Goal: Information Seeking & Learning: Learn about a topic

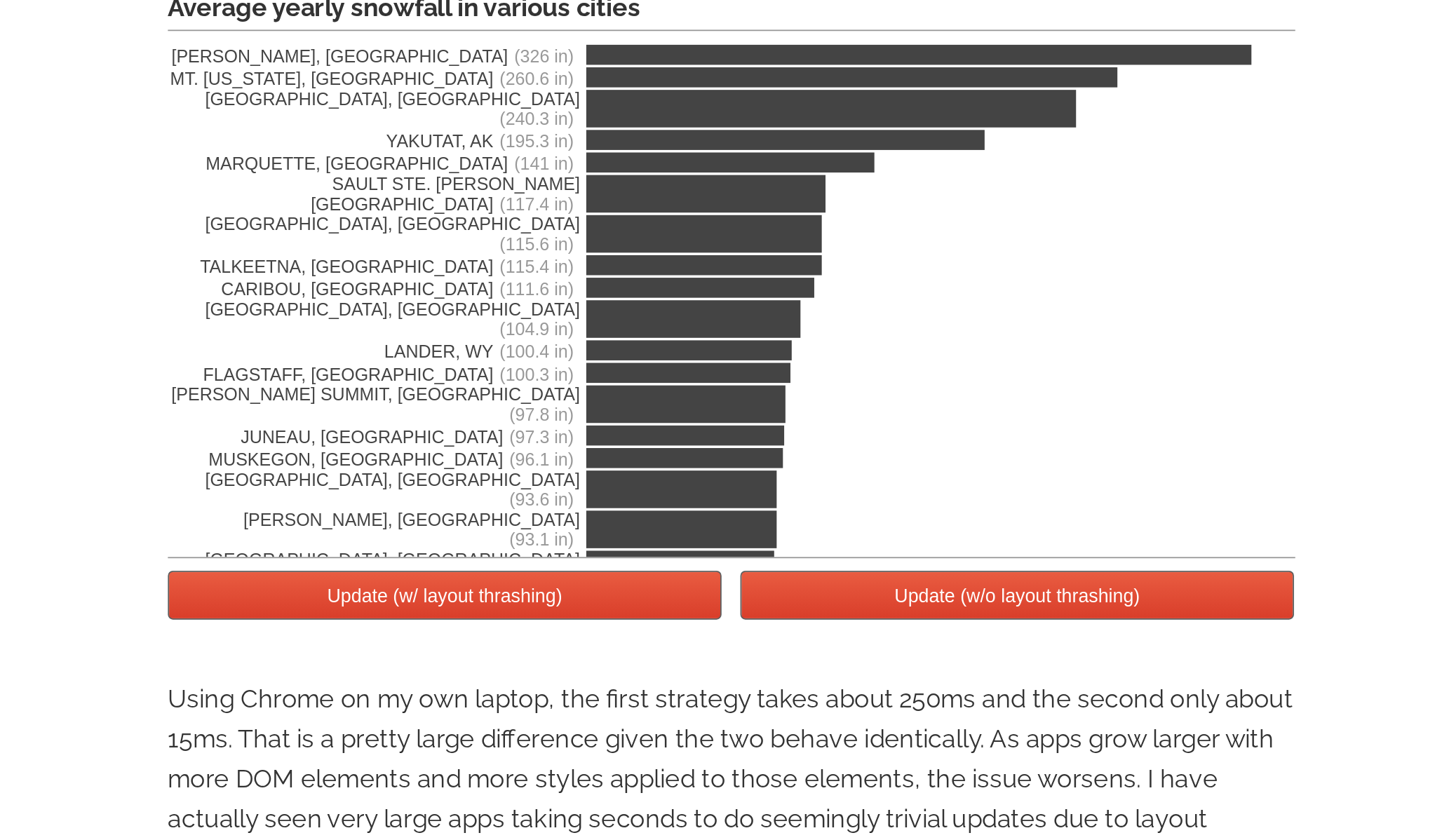
scroll to position [2272, 0]
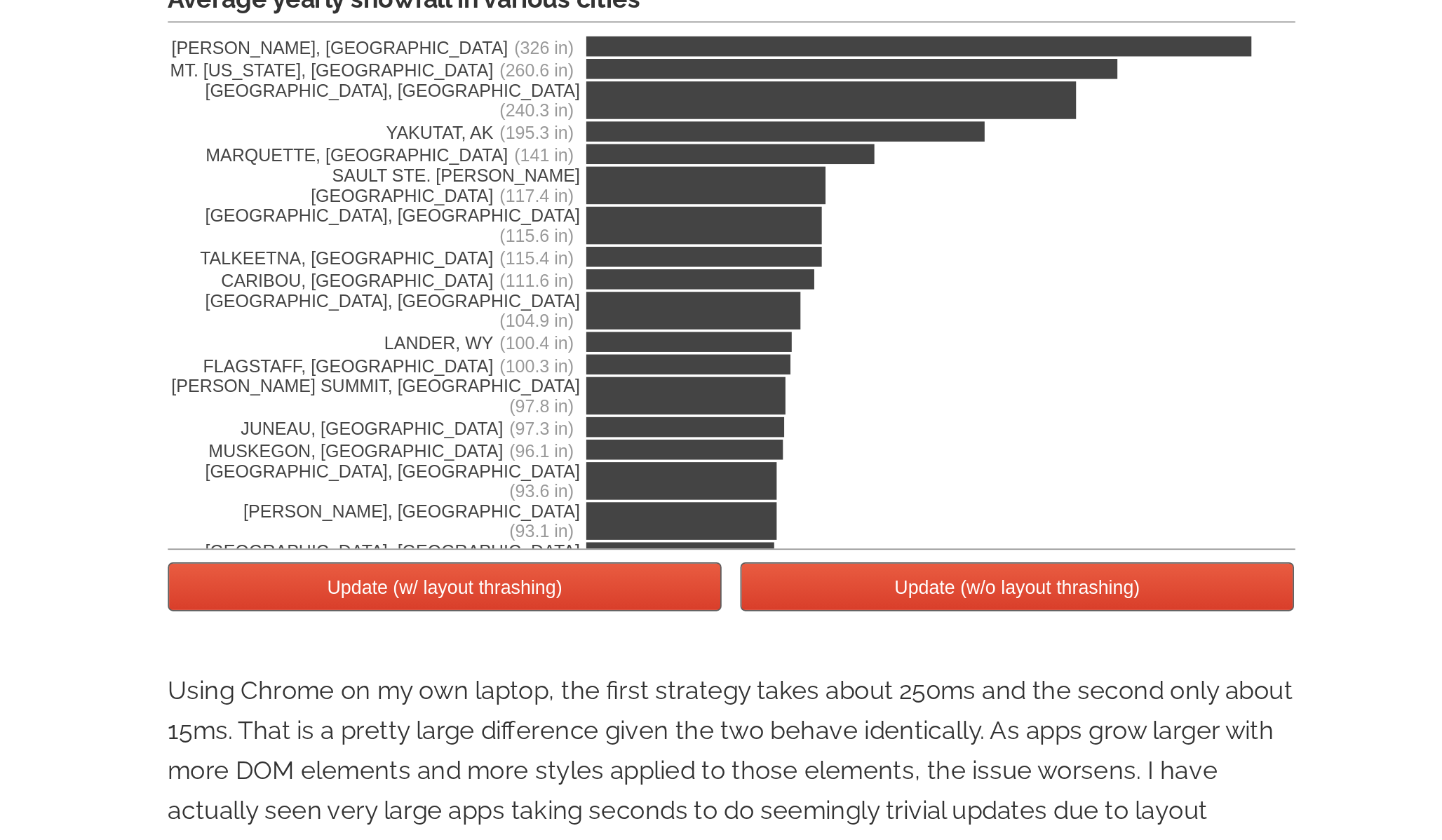
click at [530, 702] on button "Update (w/ layout thrashing)" at bounding box center [560, 697] width 310 height 27
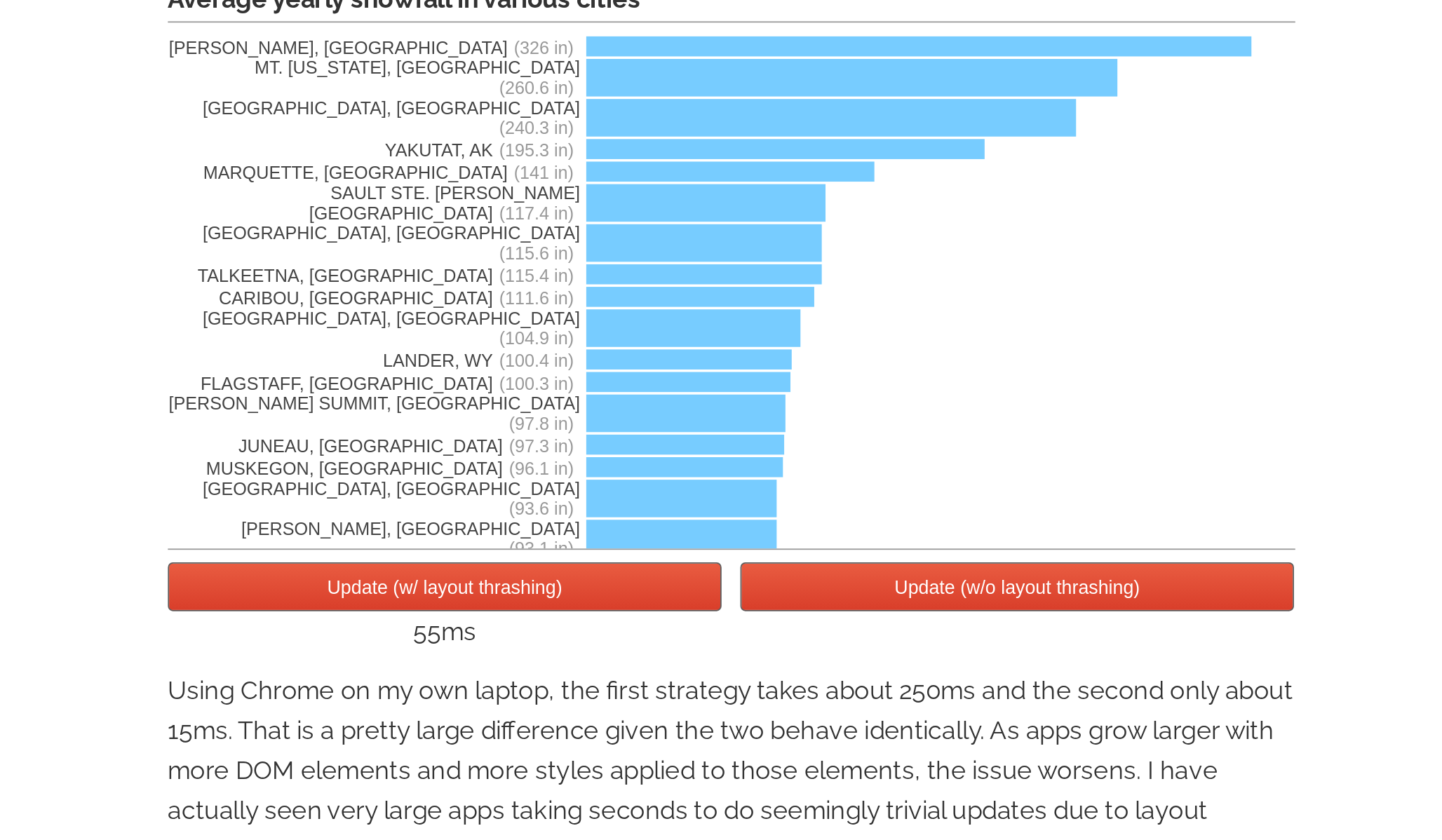
click at [904, 706] on button "Update (w/o layout thrashing)" at bounding box center [881, 697] width 310 height 27
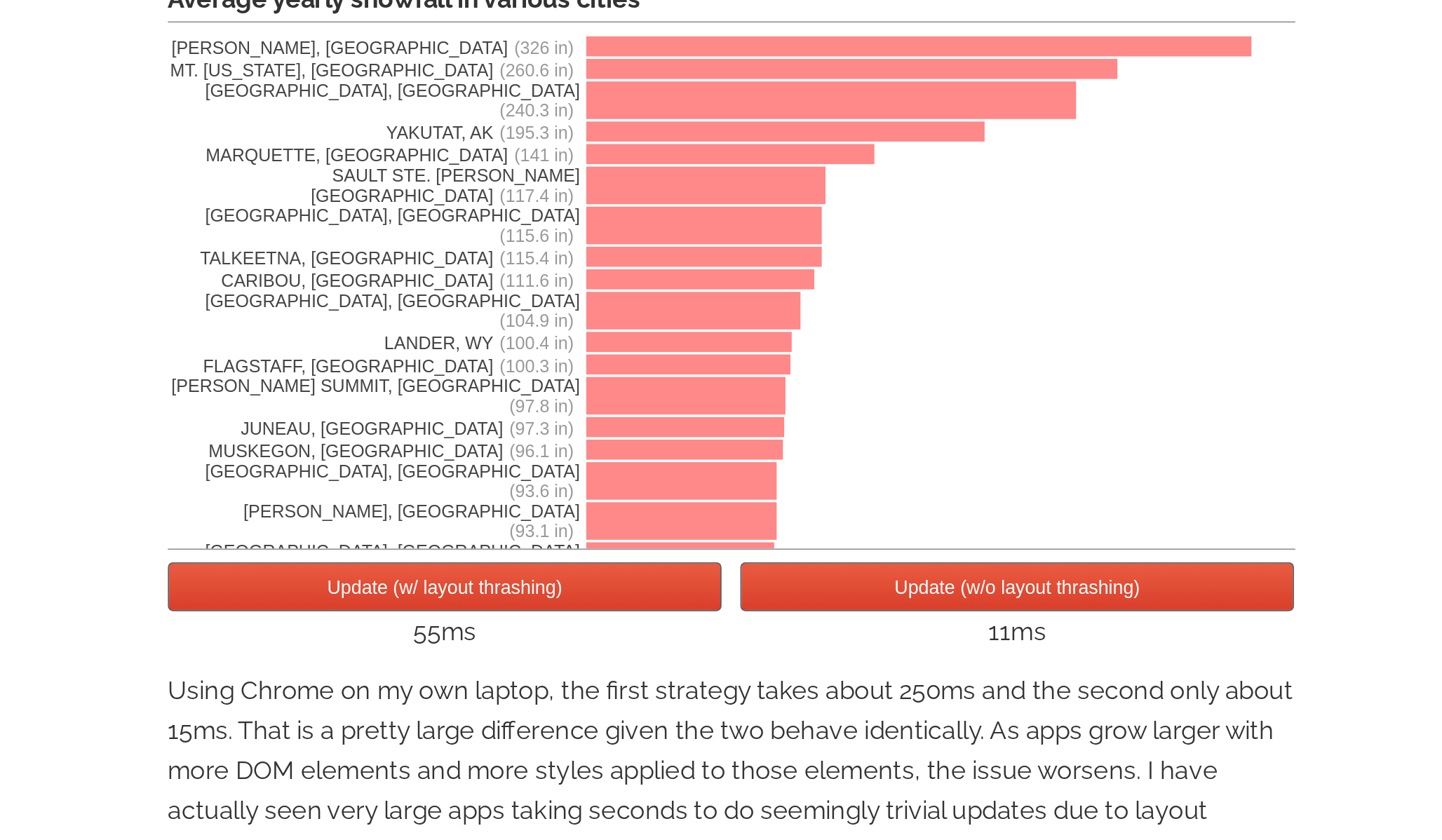
click at [587, 706] on button "Update (w/ layout thrashing)" at bounding box center [560, 697] width 310 height 27
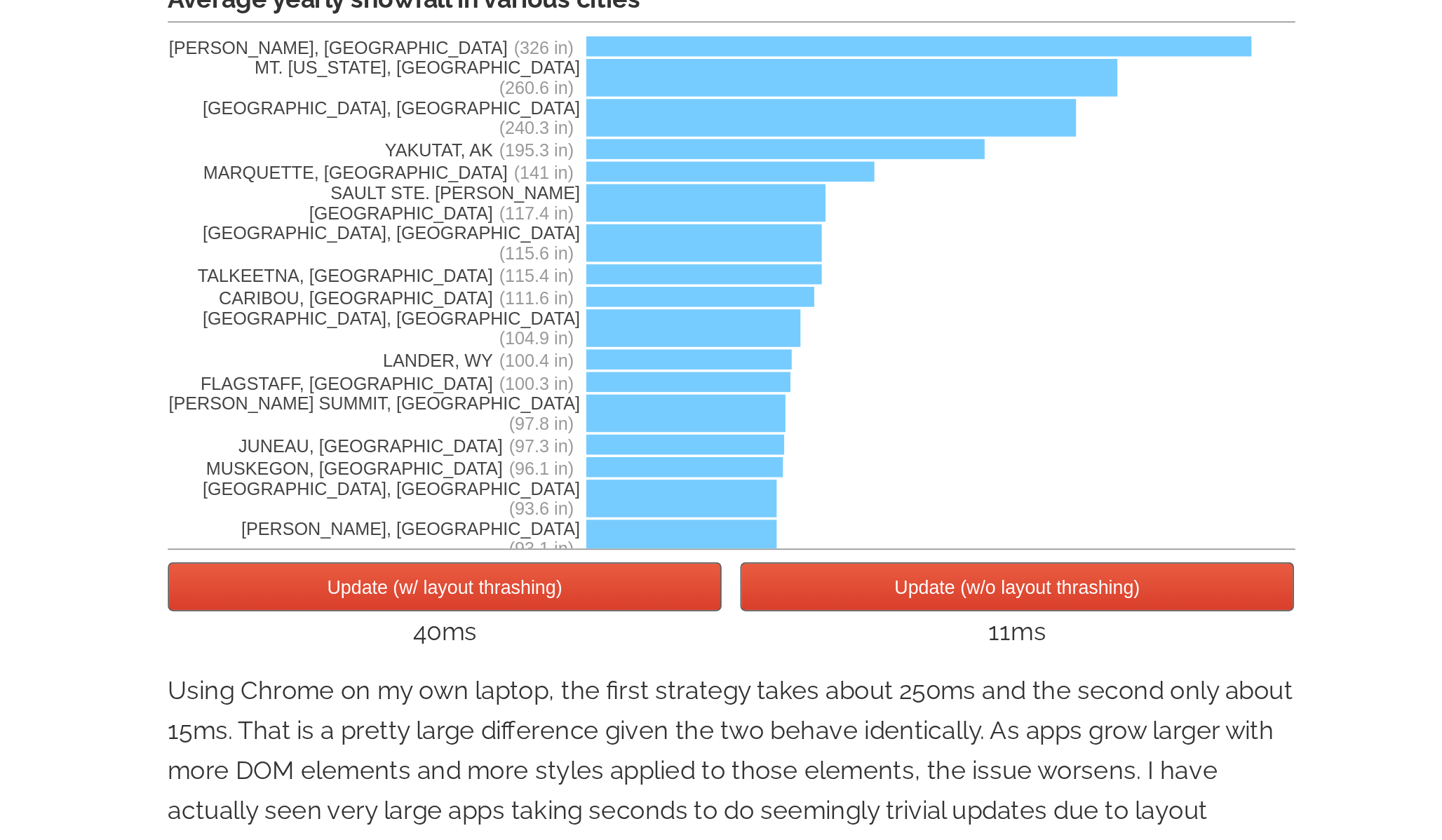
click at [685, 708] on button "Update (w/ layout thrashing)" at bounding box center [560, 697] width 310 height 27
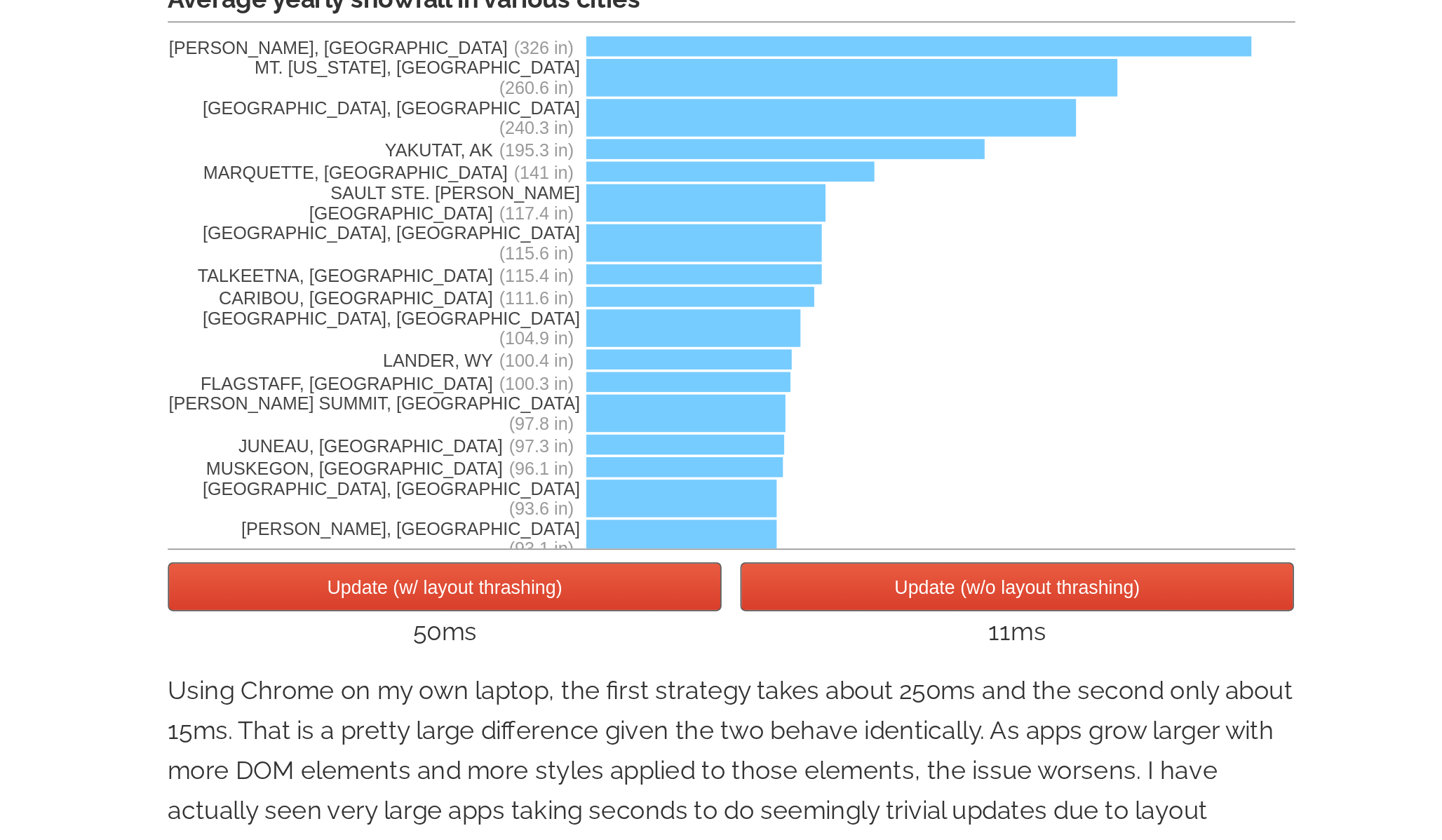
click at [821, 694] on button "Update (w/o layout thrashing)" at bounding box center [881, 697] width 310 height 27
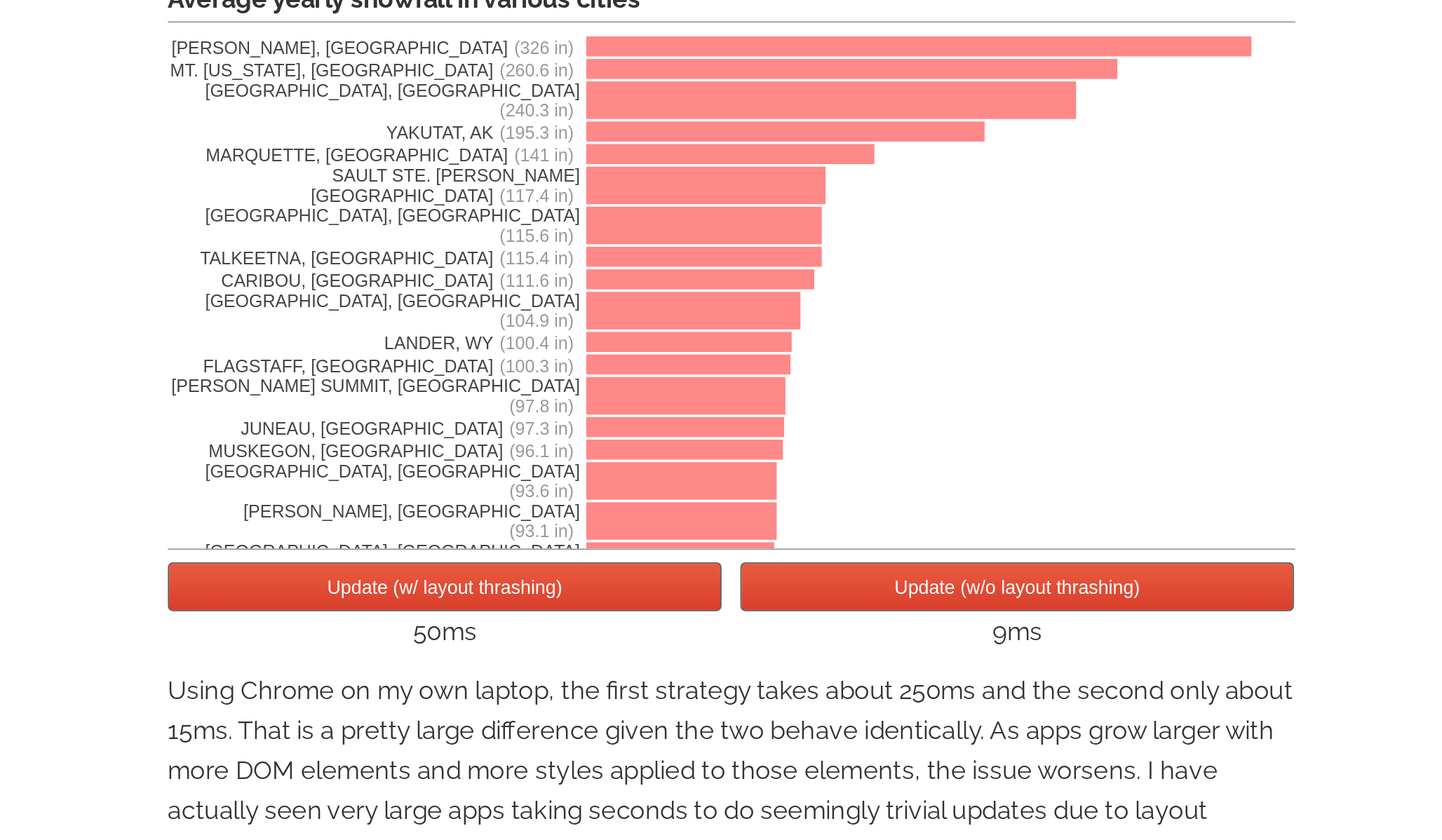
click at [821, 694] on button "Update (w/o layout thrashing)" at bounding box center [881, 697] width 310 height 27
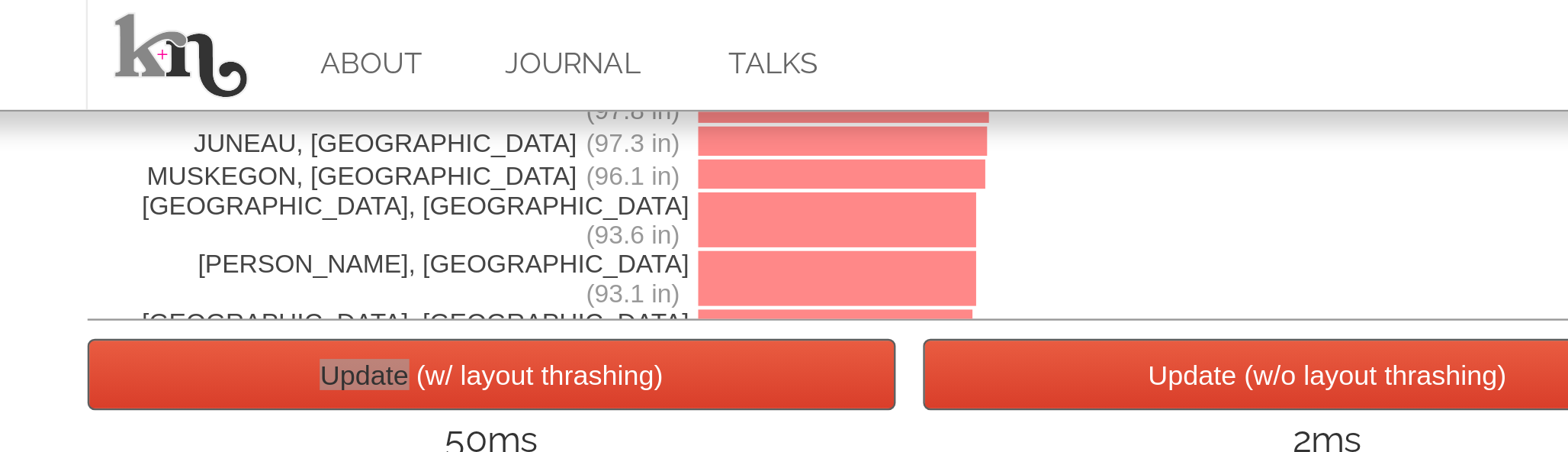
scroll to position [3076, 0]
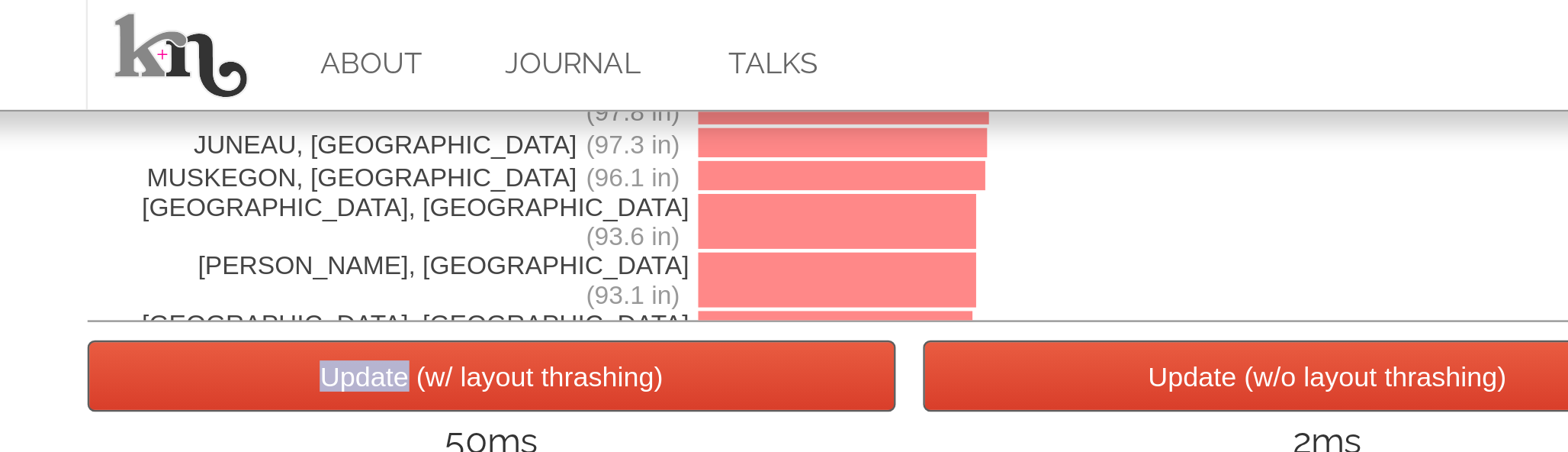
click at [613, 161] on button "Update (w/ layout thrashing)" at bounding box center [609, 156] width 337 height 30
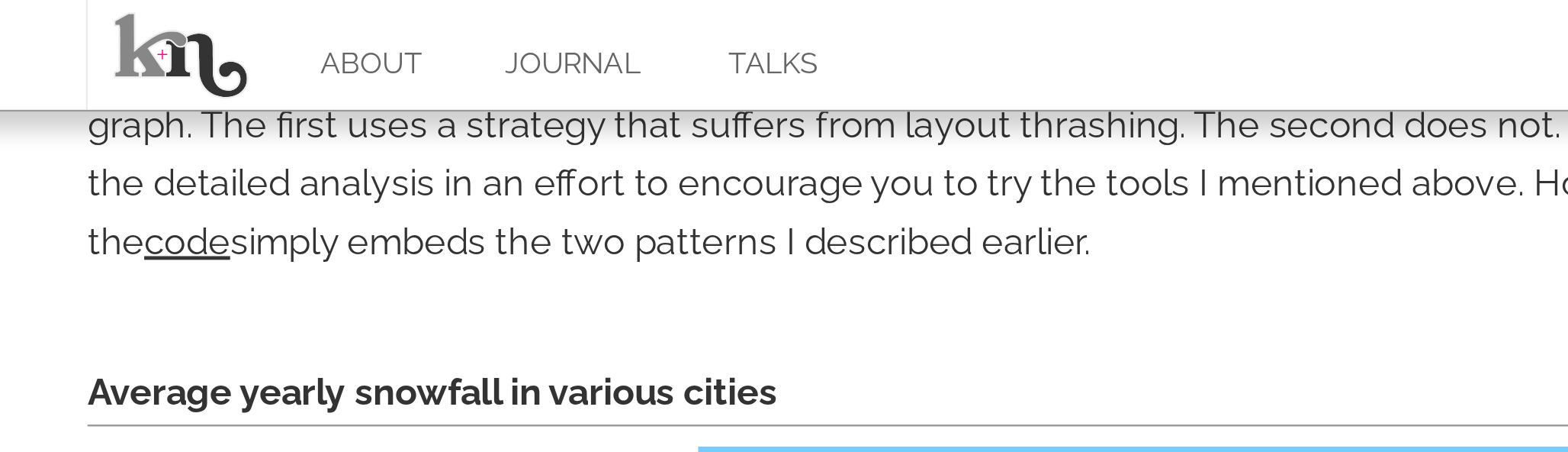
scroll to position [2710, 0]
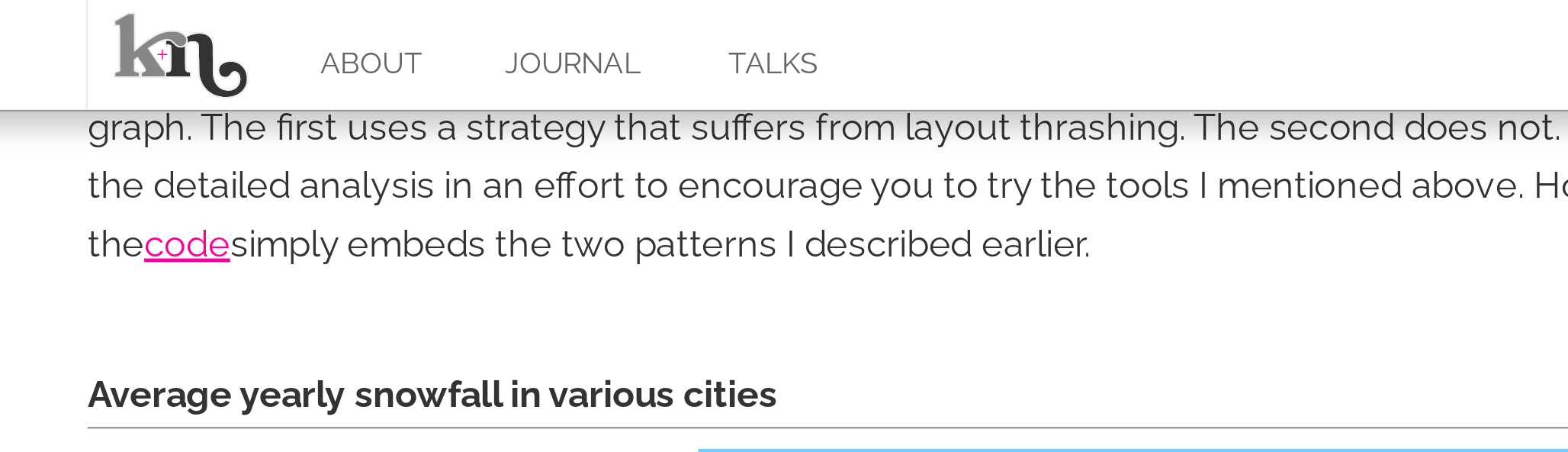
click at [481, 109] on link "code" at bounding box center [482, 101] width 36 height 18
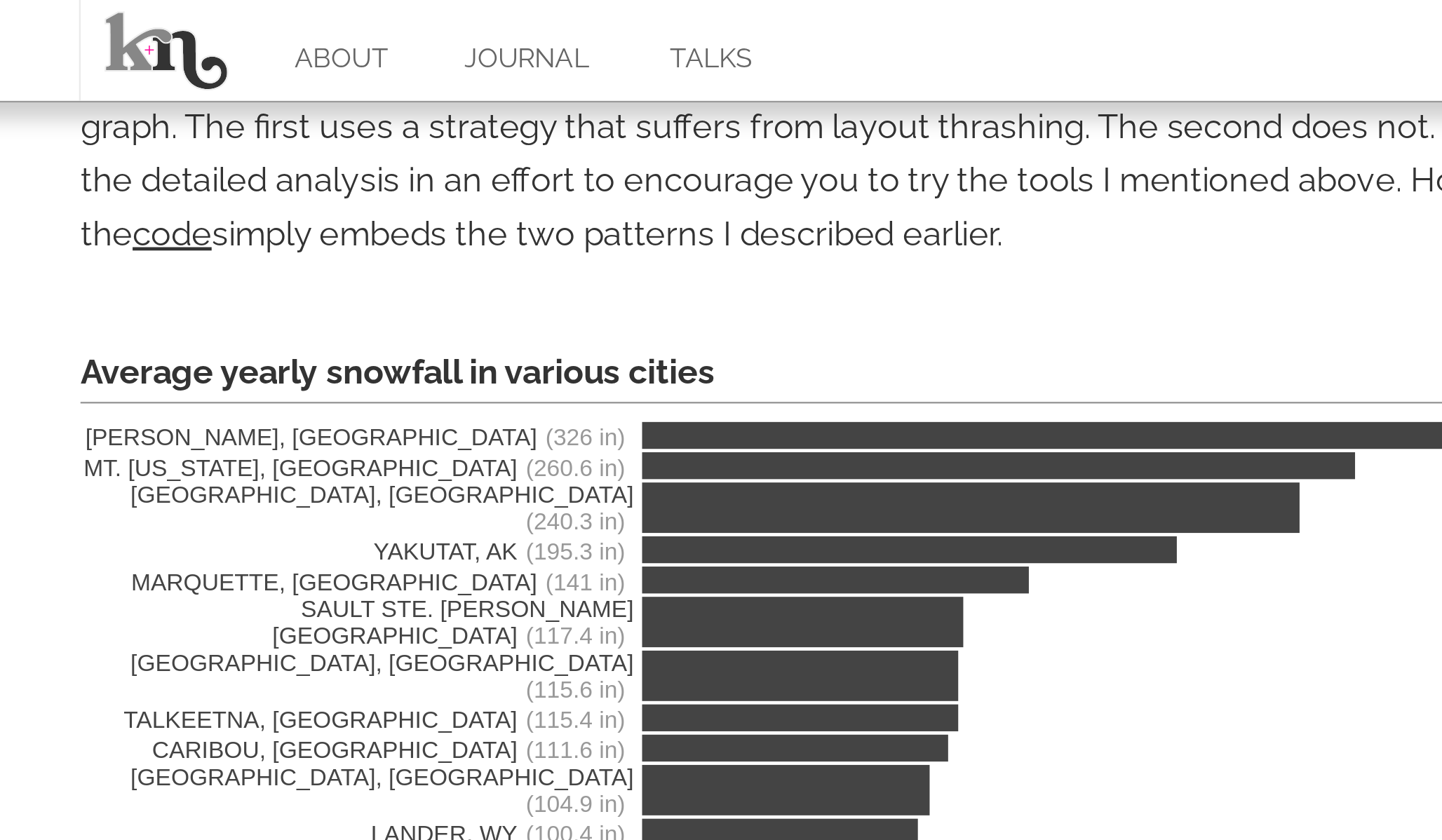
scroll to position [2490, 0]
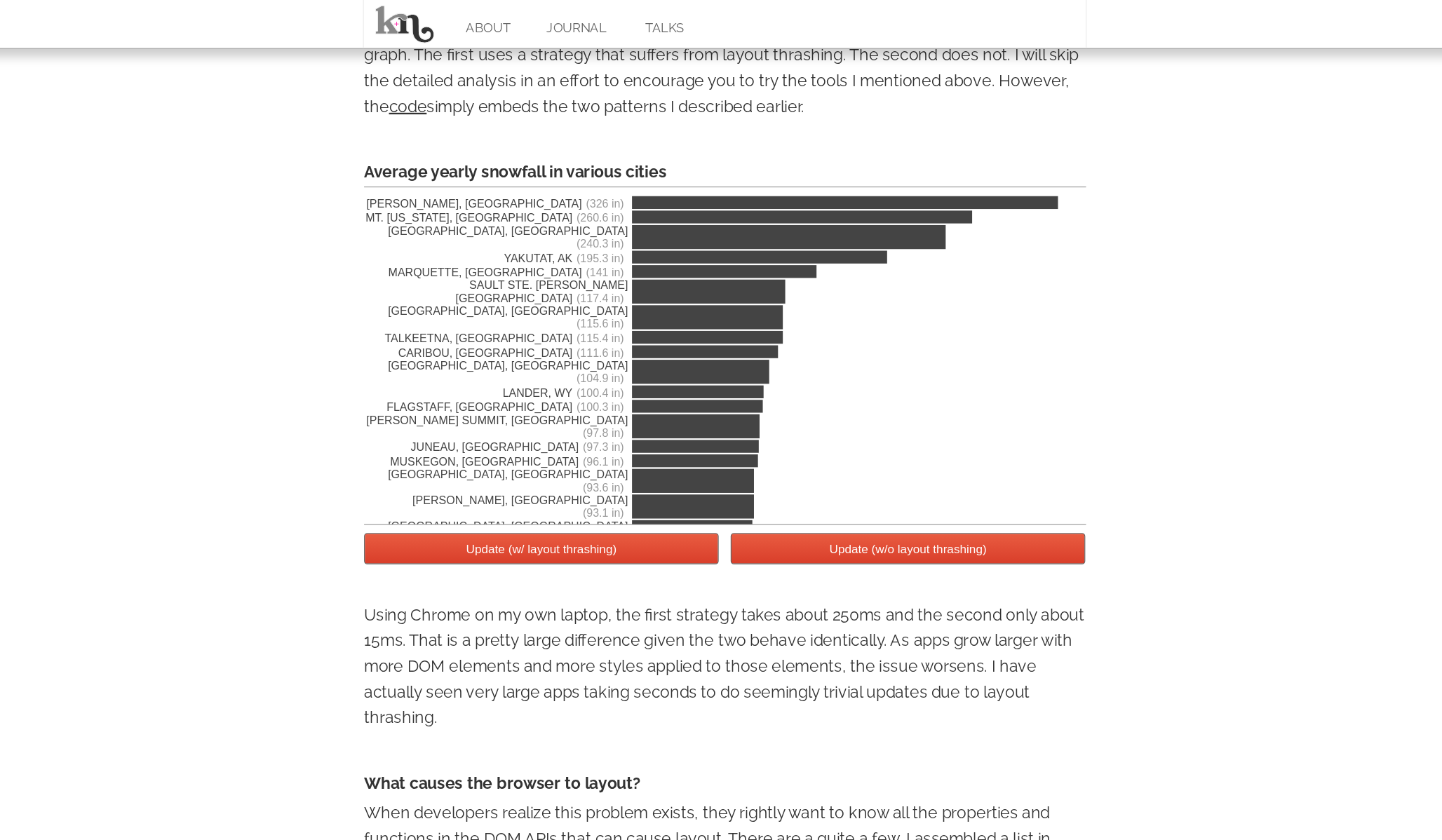
click at [562, 483] on button "Update (w/ layout thrashing)" at bounding box center [560, 479] width 310 height 27
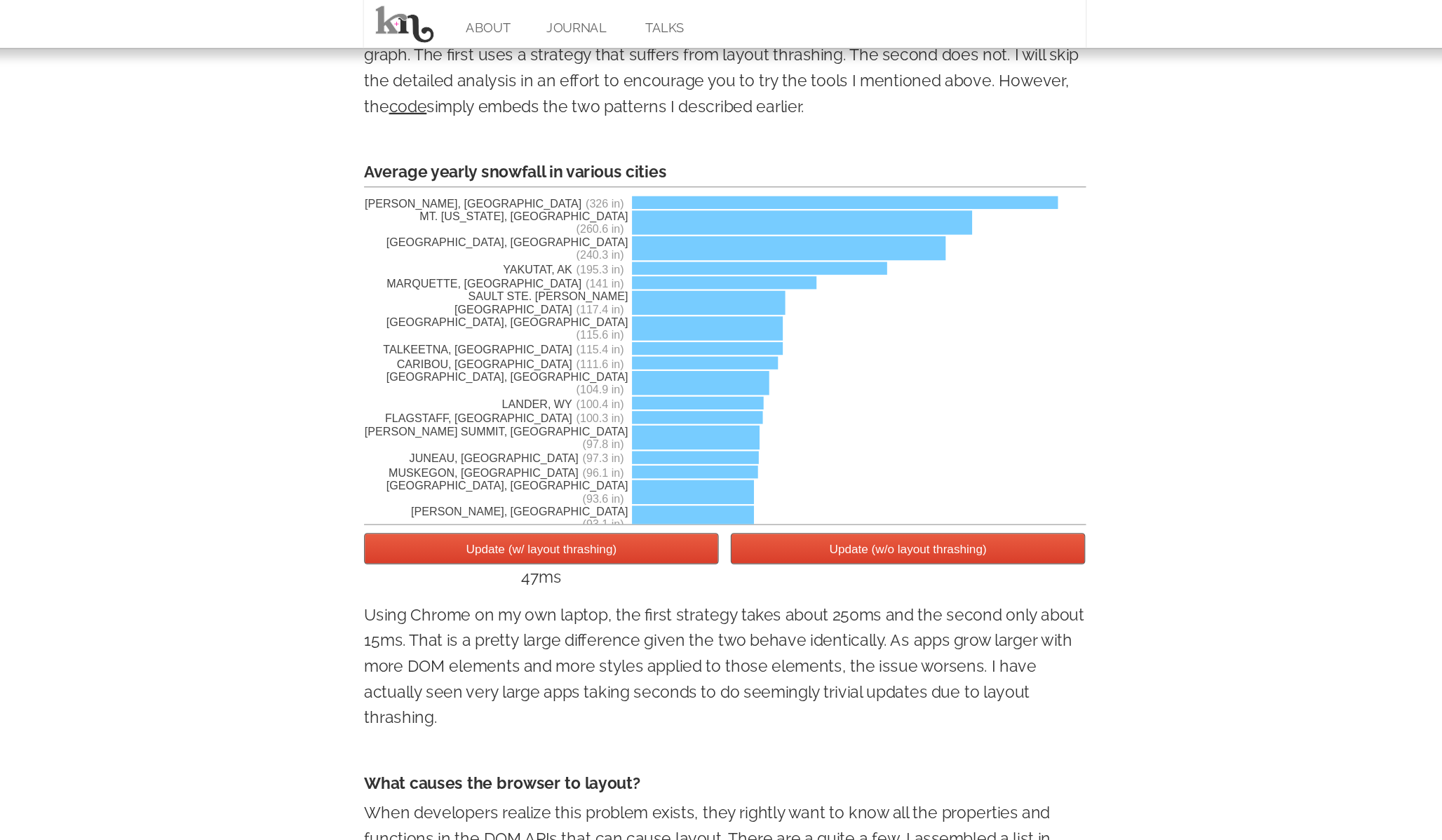
click at [840, 478] on button "Update (w/o layout thrashing)" at bounding box center [881, 479] width 310 height 27
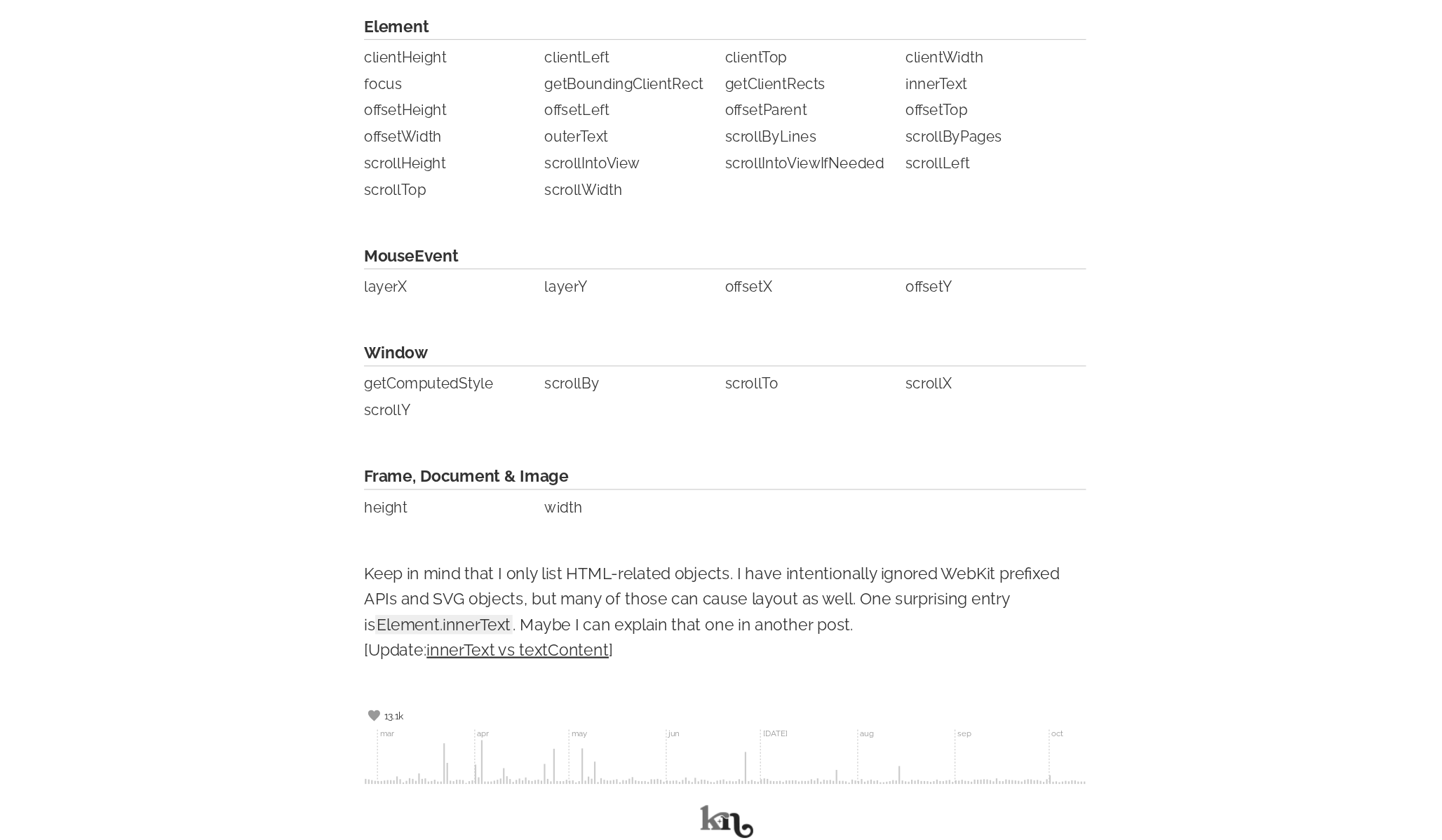
scroll to position [3224, 0]
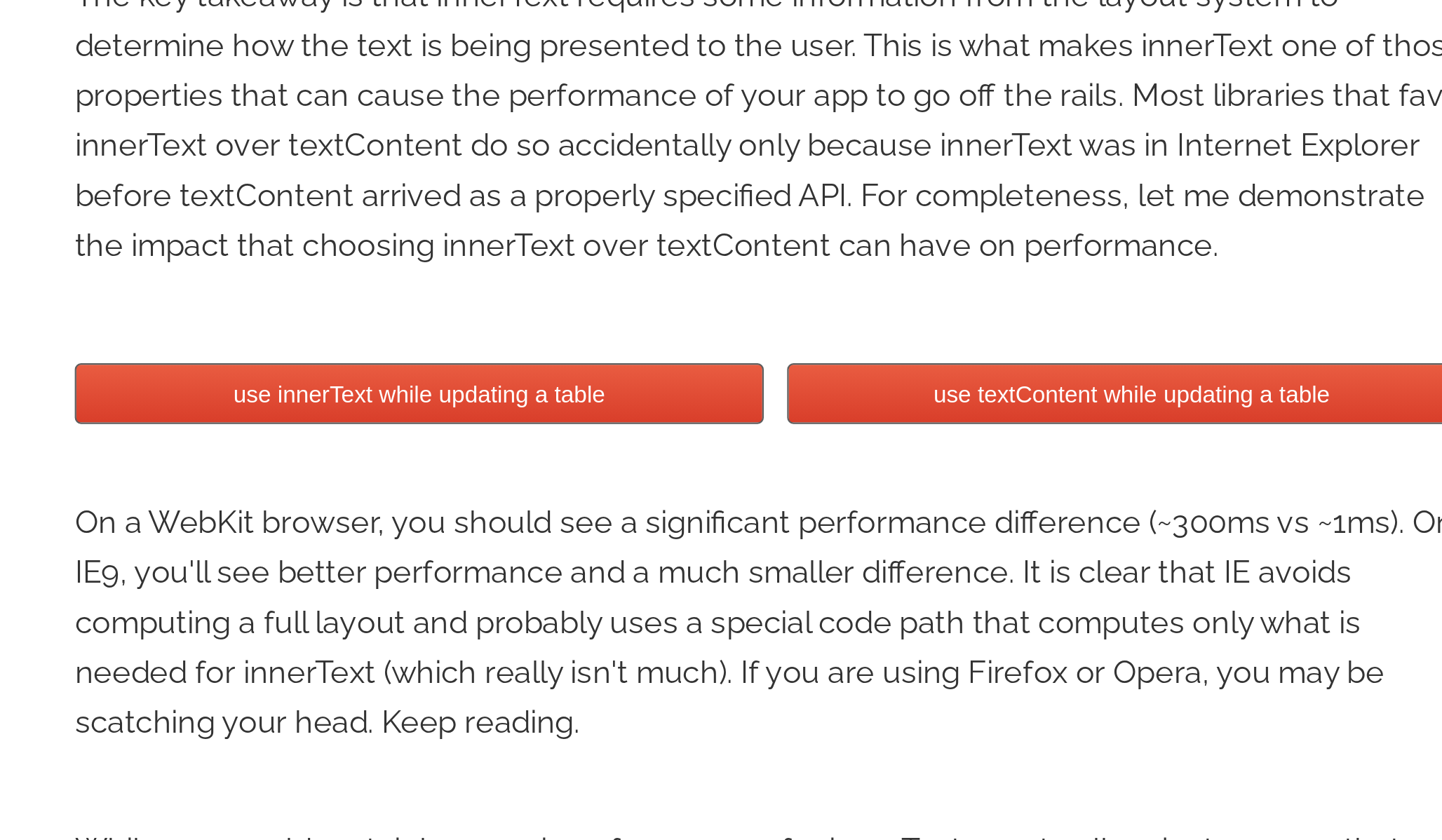
scroll to position [845, 0]
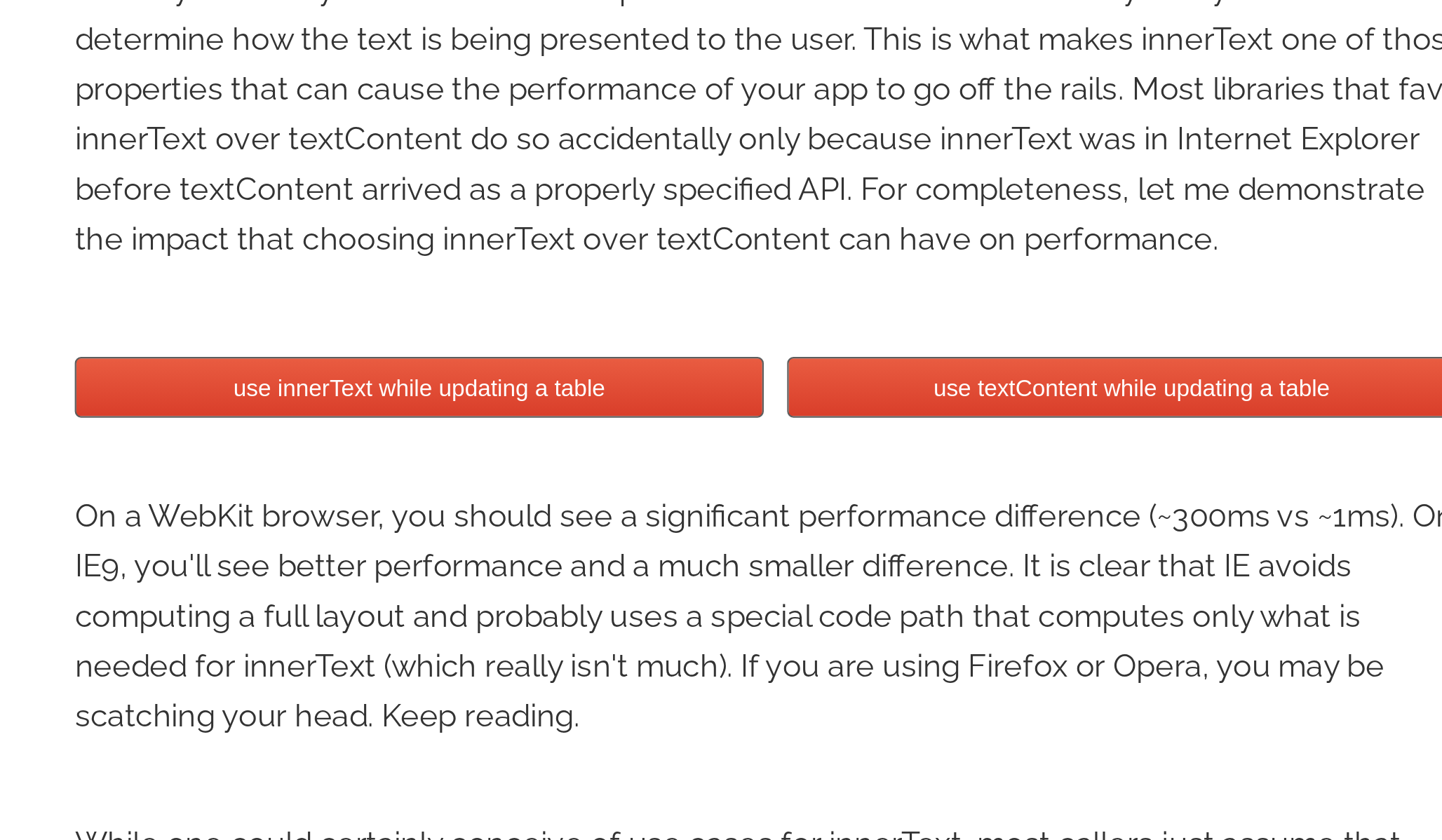
click at [577, 636] on button "use innerText while updating a table" at bounding box center [560, 636] width 310 height 27
click at [838, 642] on button "use textContent while updating a table" at bounding box center [881, 636] width 310 height 27
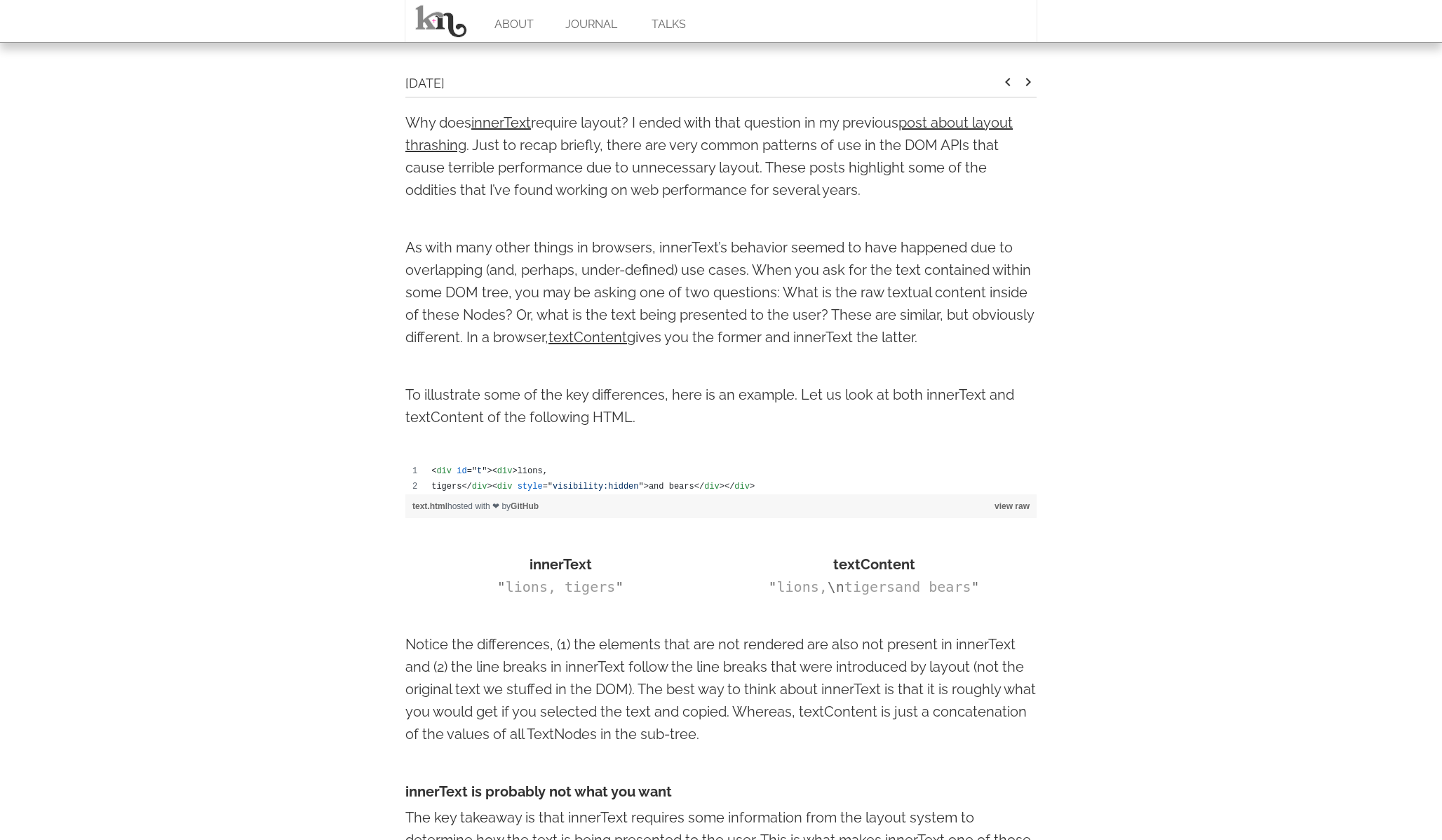
scroll to position [0, 0]
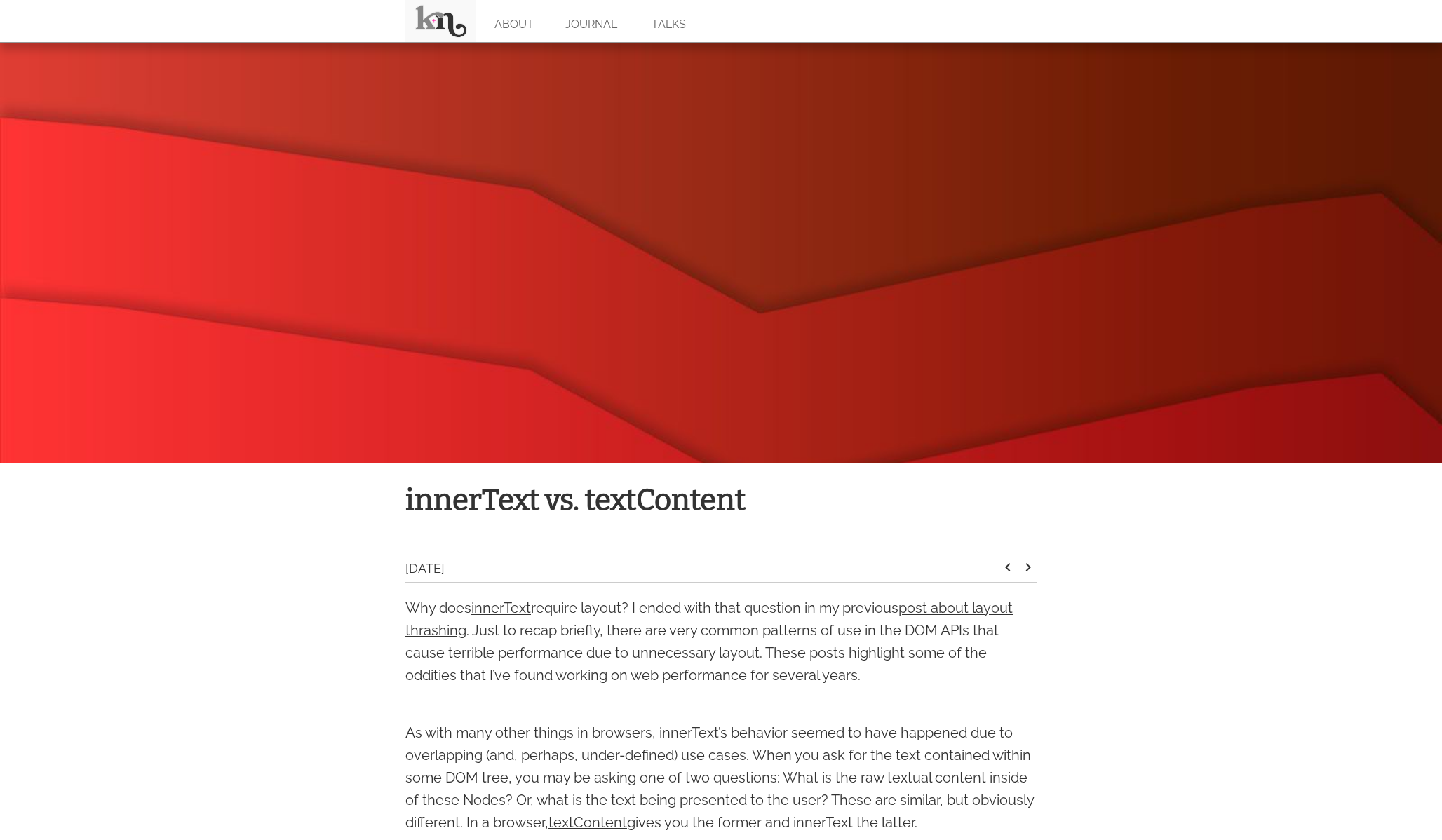
click at [430, 20] on link at bounding box center [440, 21] width 70 height 42
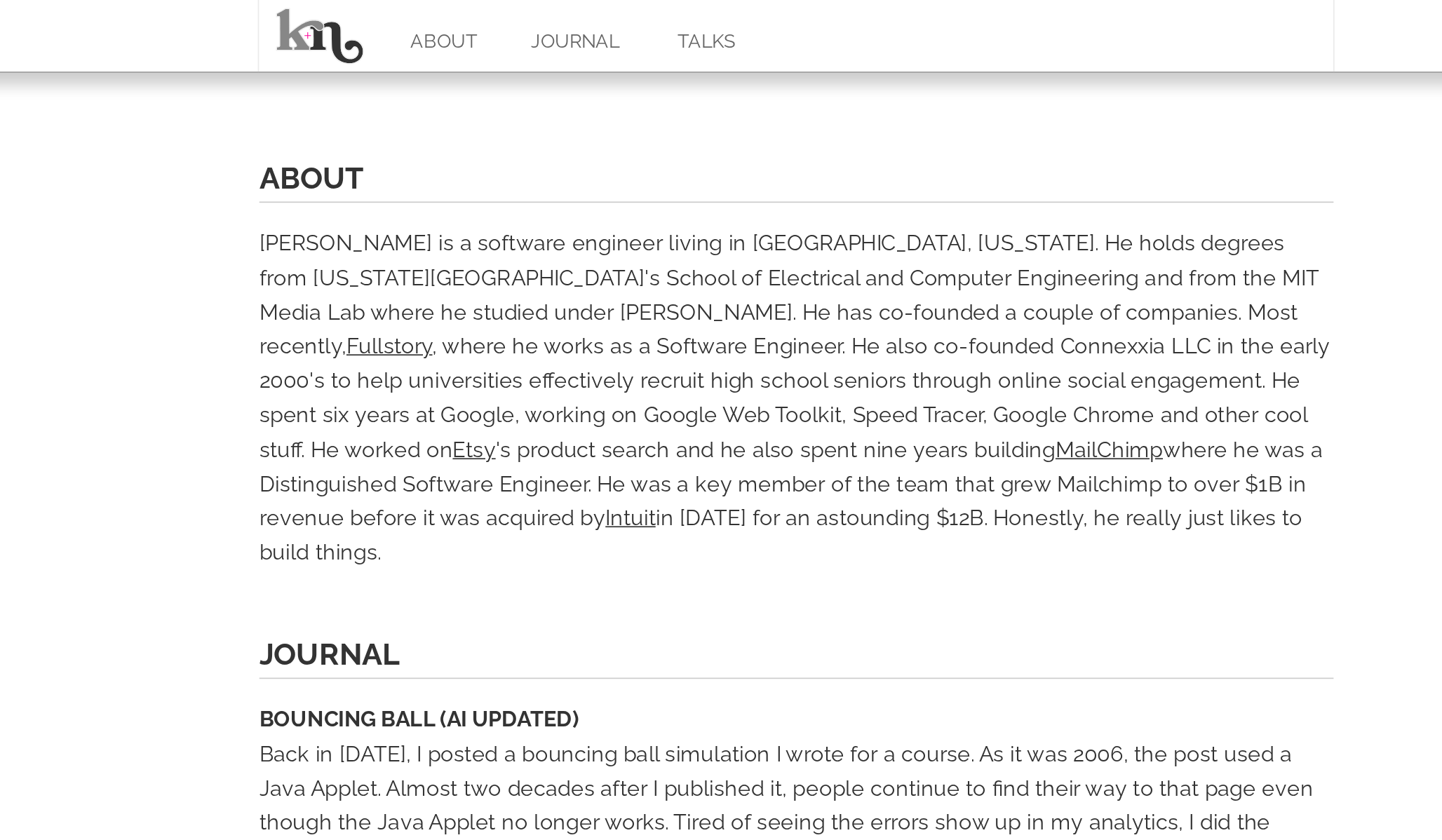
scroll to position [282, 0]
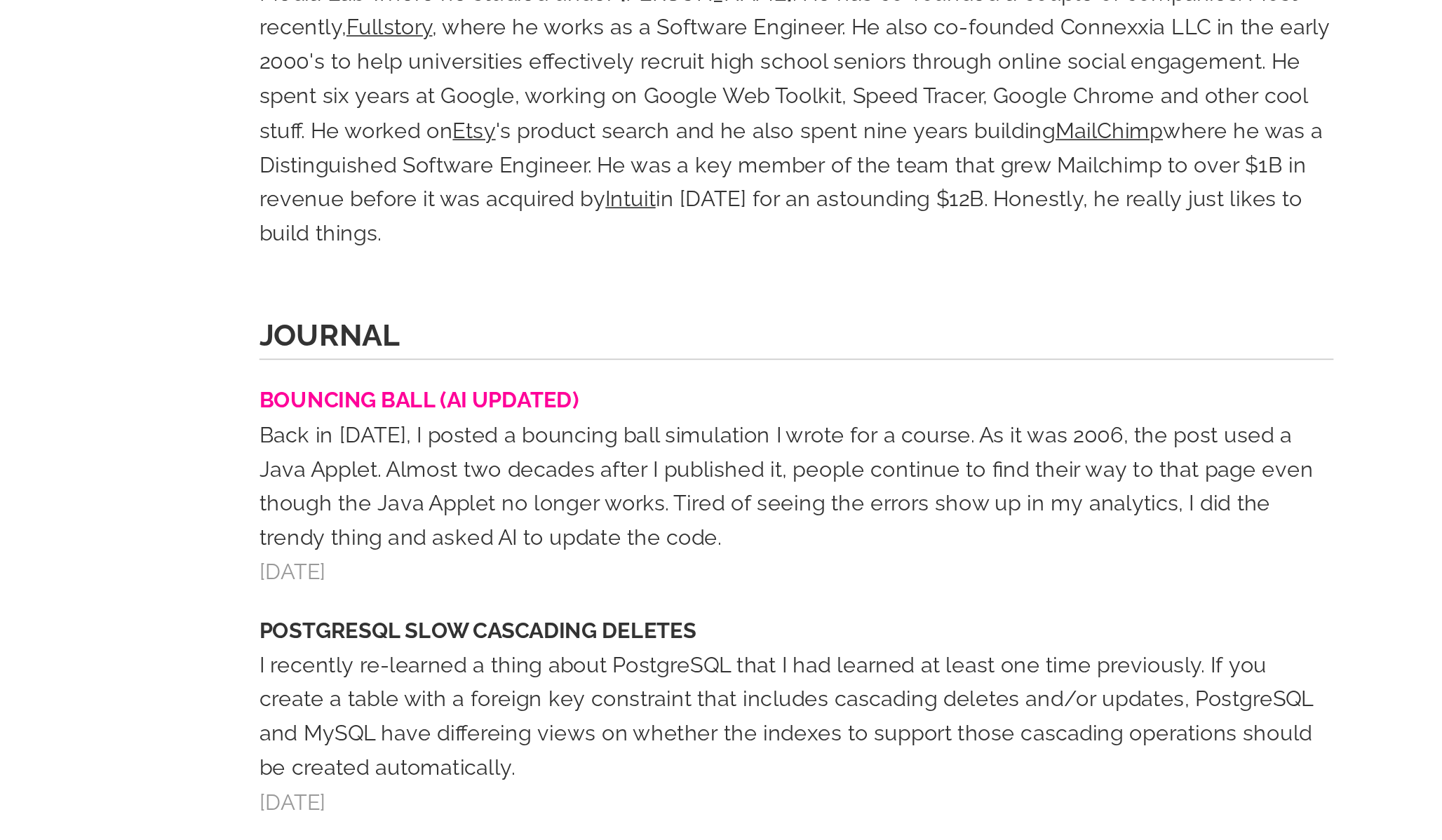
click at [479, 561] on link "BOUNCING BALL (AI UPDATED)" at bounding box center [499, 568] width 188 height 15
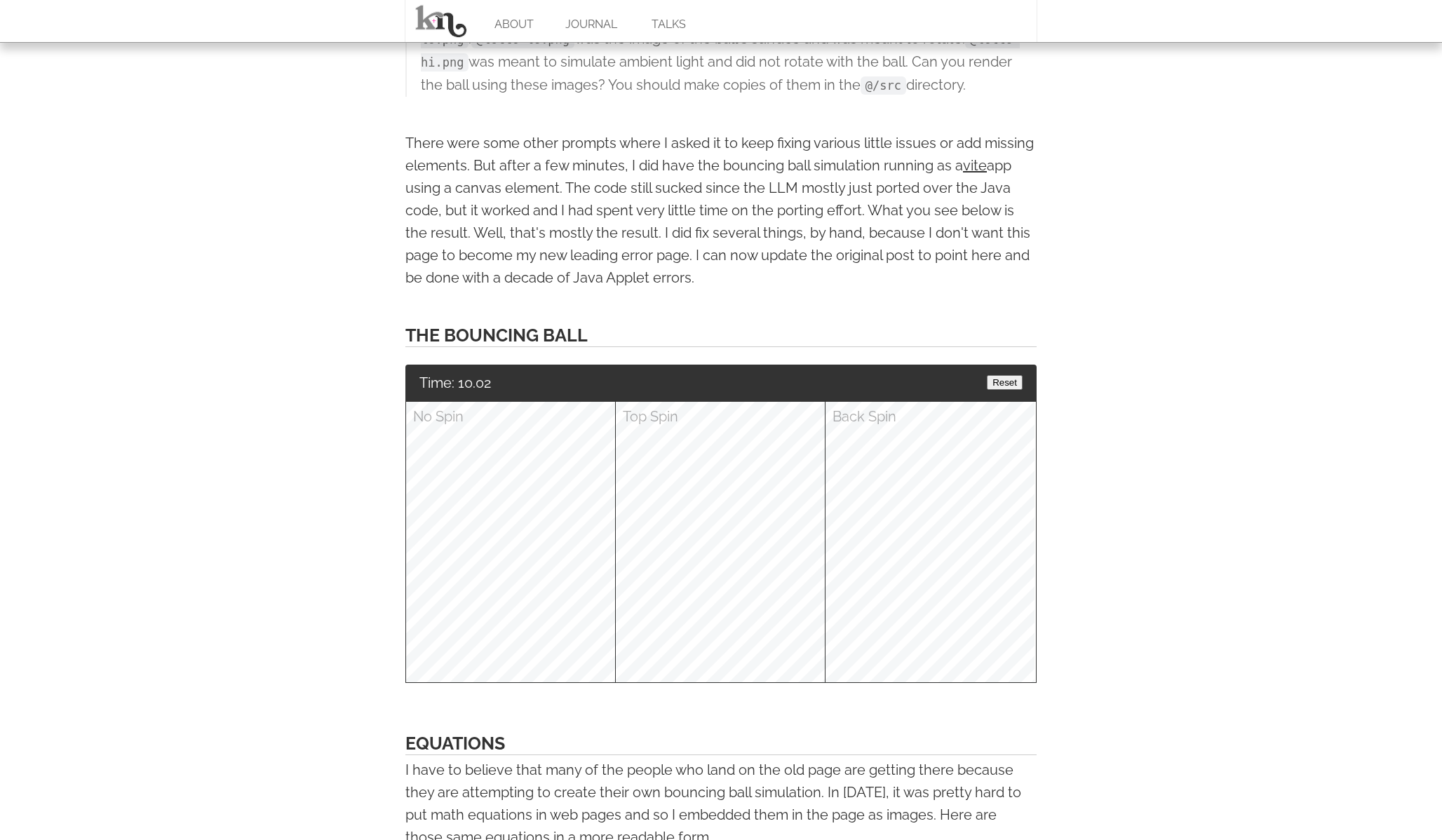
scroll to position [1677, 0]
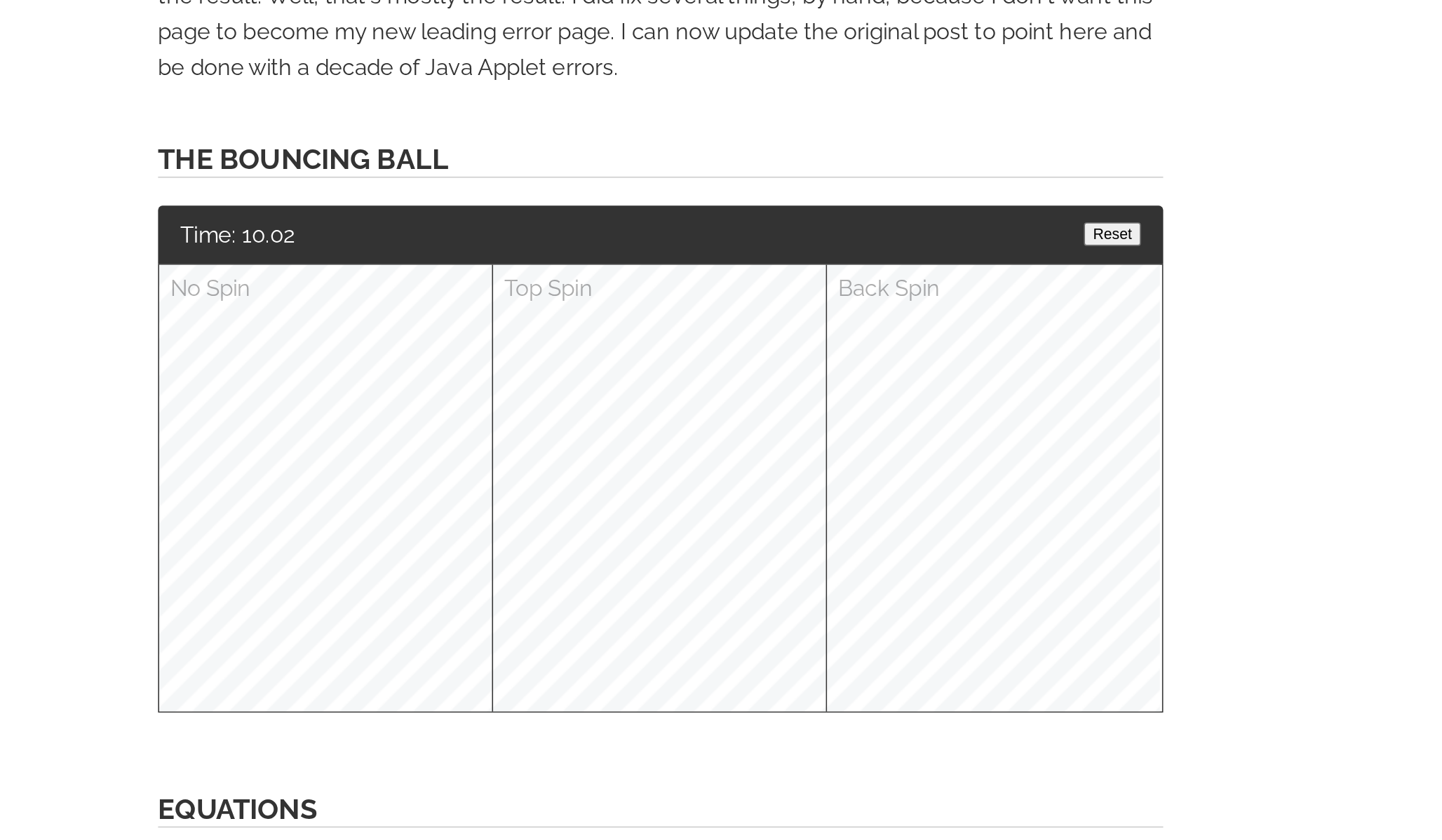
click at [999, 374] on button "Reset" at bounding box center [1004, 381] width 36 height 15
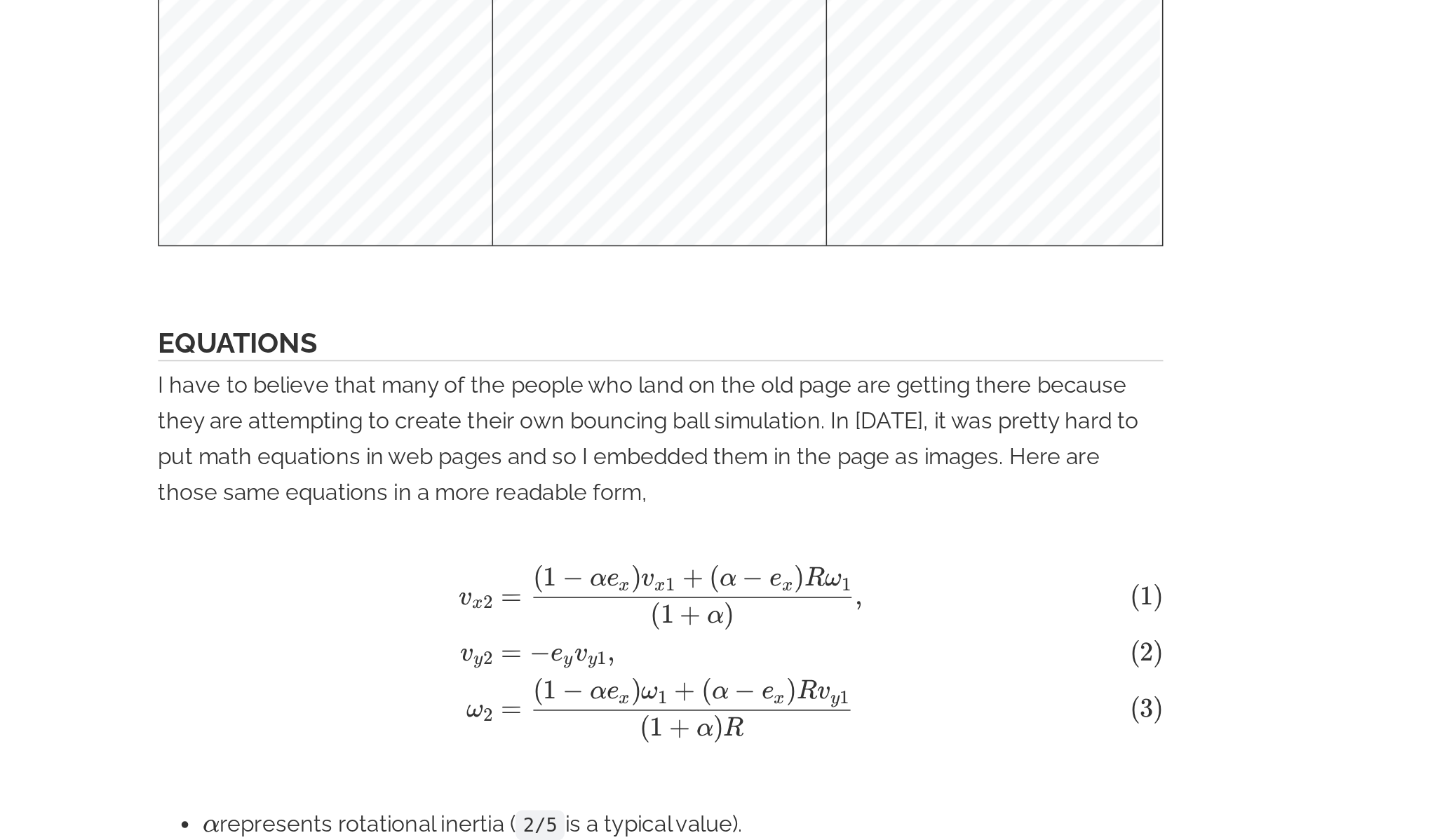
scroll to position [1897, 0]
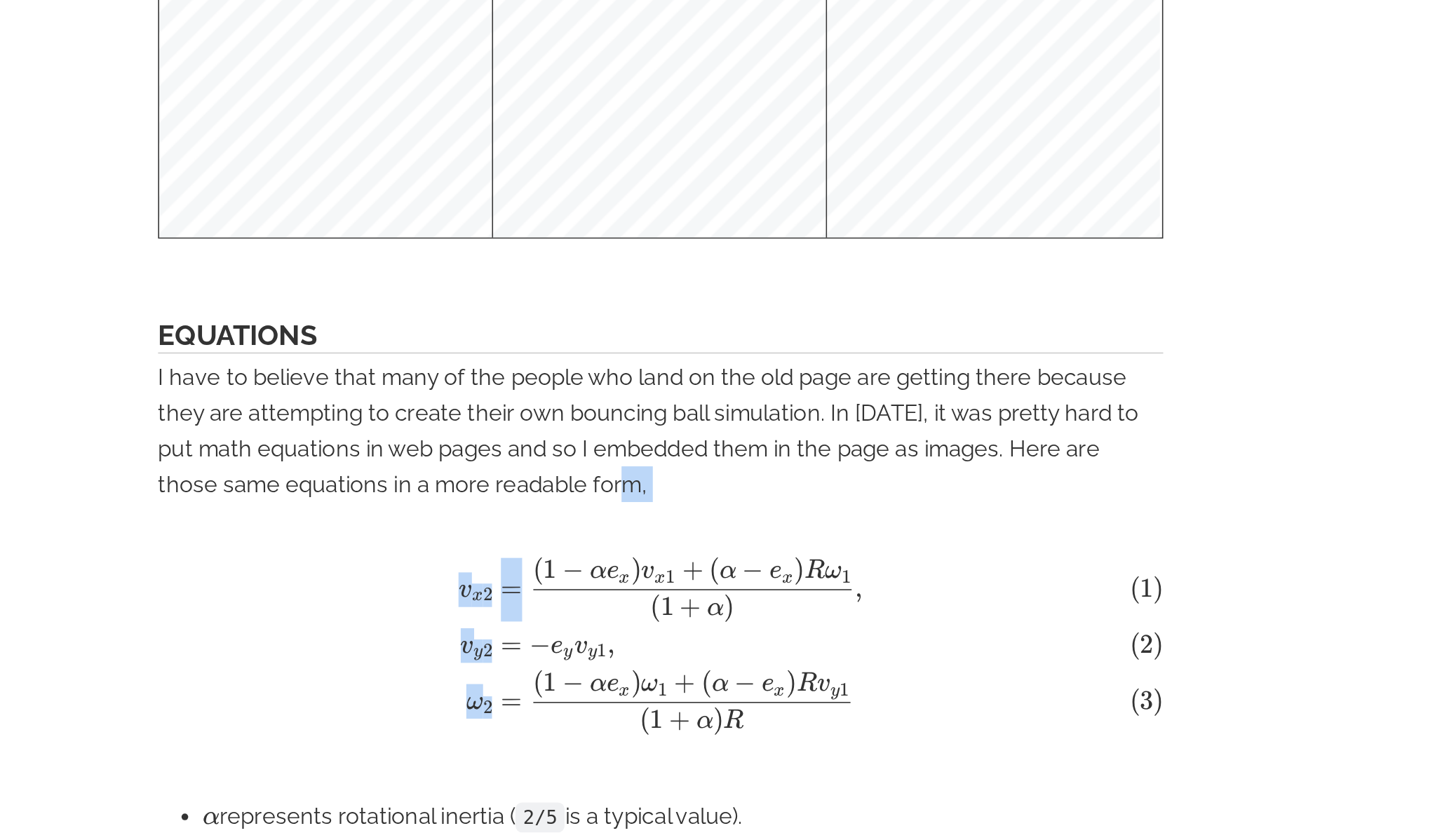
drag, startPoint x: 632, startPoint y: 620, endPoint x: 1029, endPoint y: 569, distance: 400.3
click at [922, 663] on span "v x 2 ​ v y 2 ​ ω 2 ​ ​ = ( 1 + α ) ( 1 − α e x ​ ) v x 1 ​ + ( α − e x ​ ) R ω…" at bounding box center [721, 720] width 632 height 115
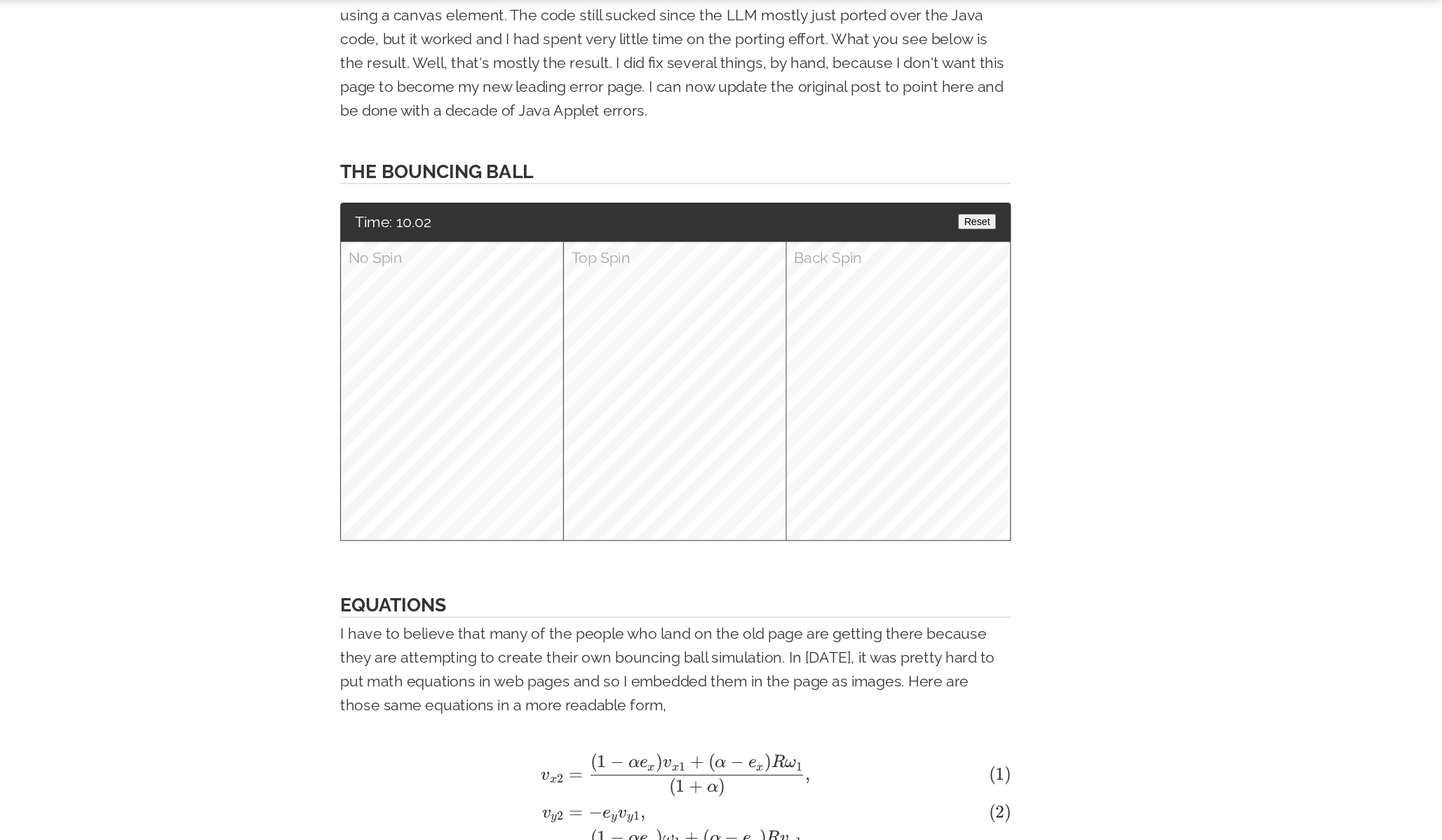
scroll to position [1803, 0]
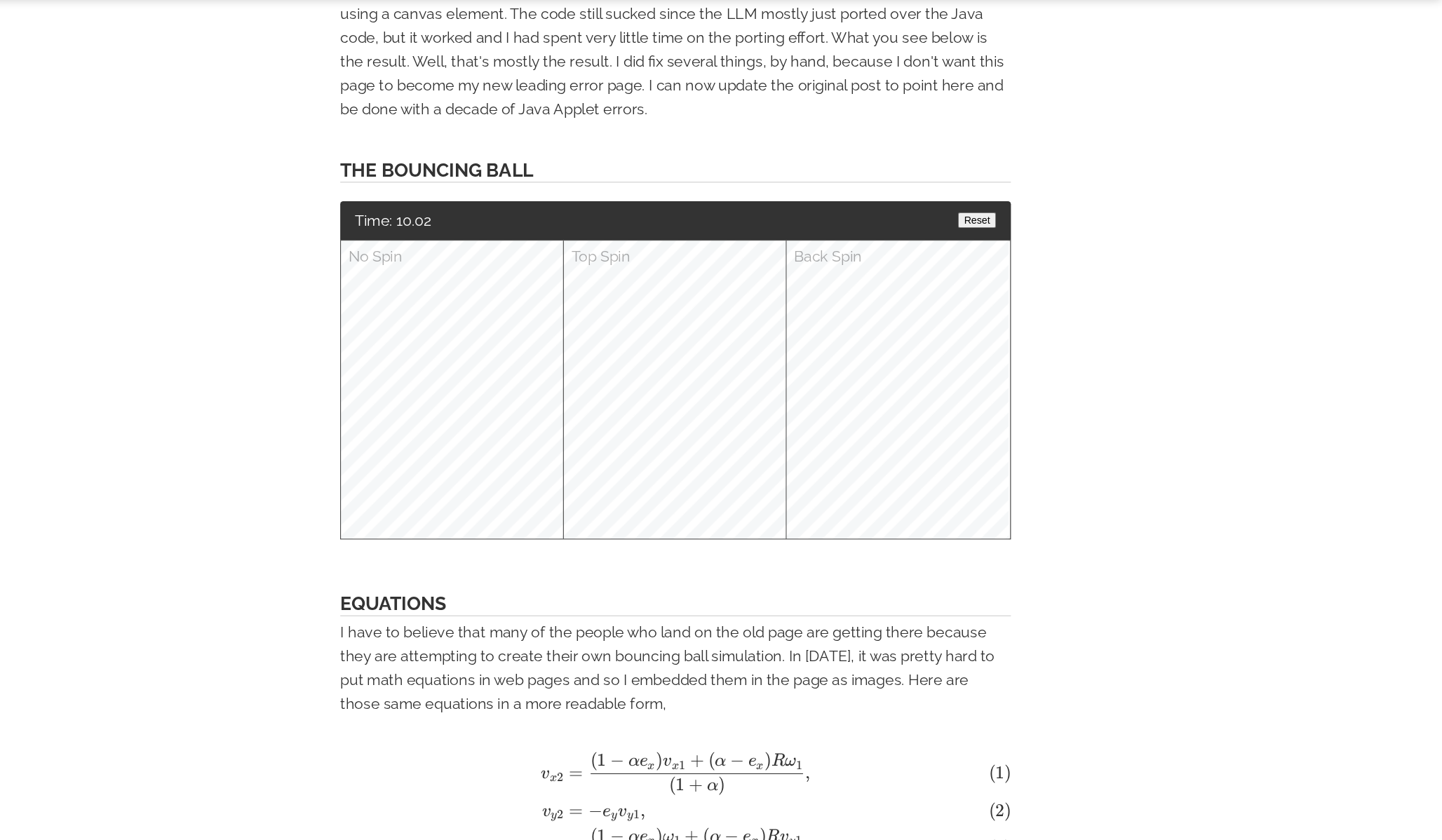
click at [1016, 249] on button "Reset" at bounding box center [1004, 256] width 36 height 15
click at [1000, 249] on button "Reset" at bounding box center [1004, 256] width 36 height 15
click at [990, 249] on button "Reset" at bounding box center [1004, 256] width 36 height 15
click at [628, 467] on div "No Spin Top Spin Back Spin" at bounding box center [721, 415] width 632 height 281
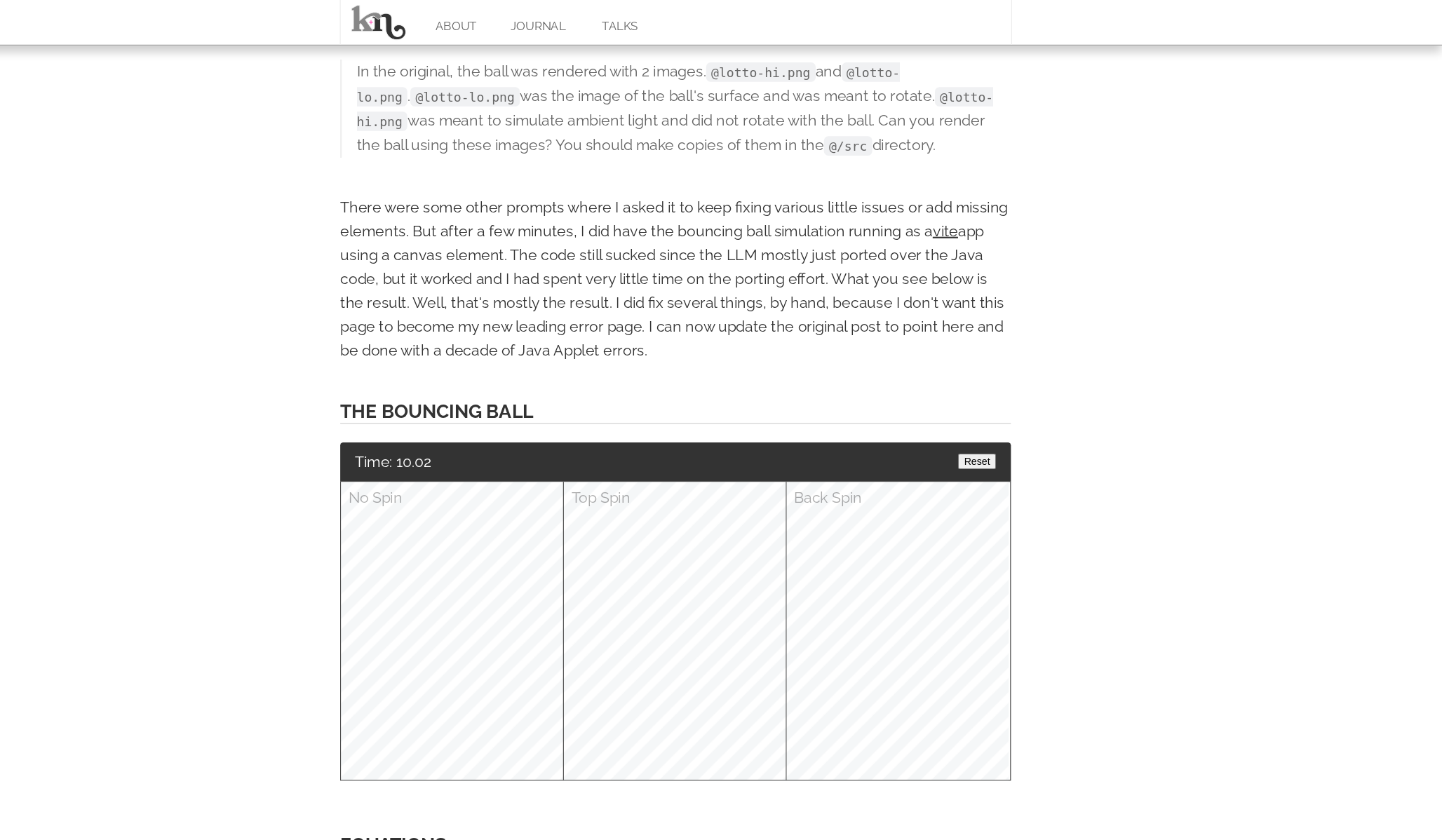
scroll to position [1612, 0]
